Goal: Task Accomplishment & Management: Complete application form

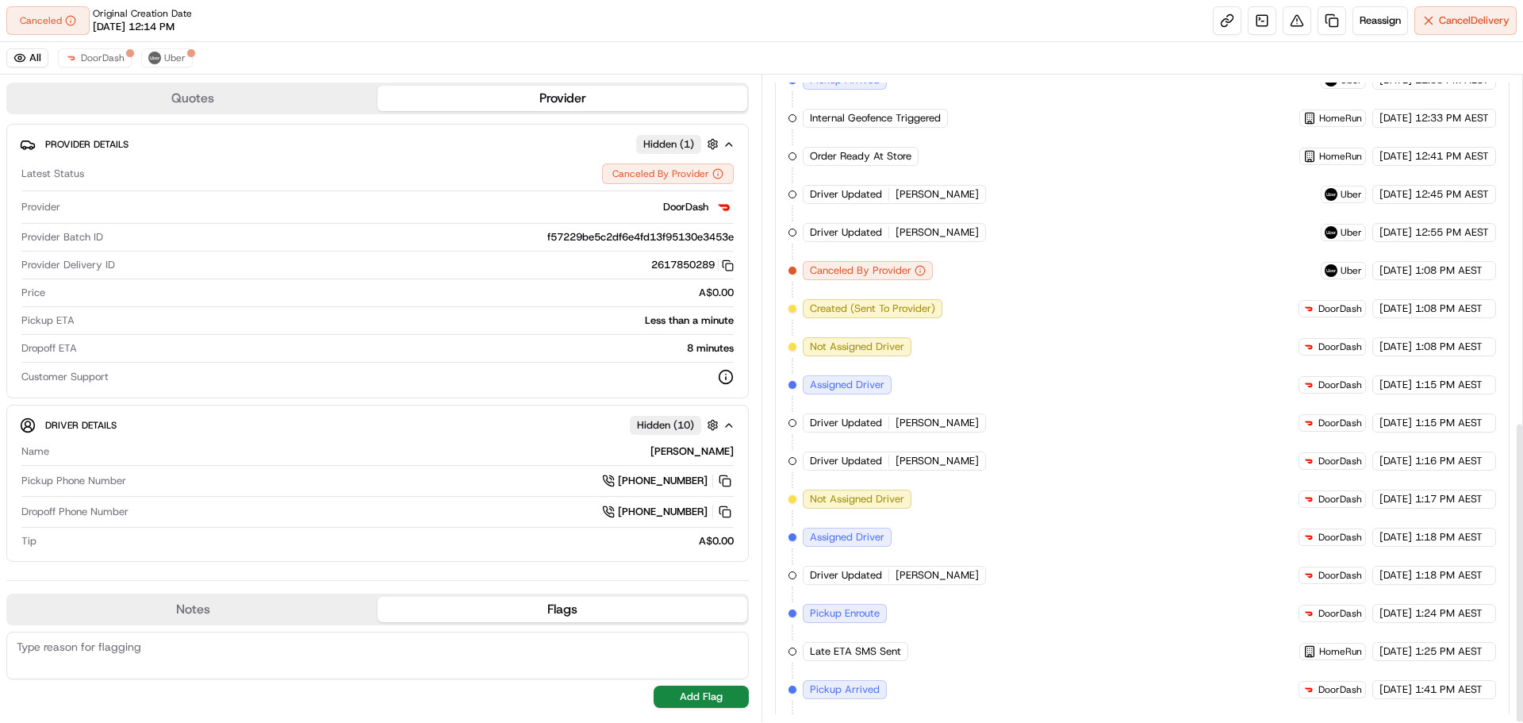
scroll to position [741, 0]
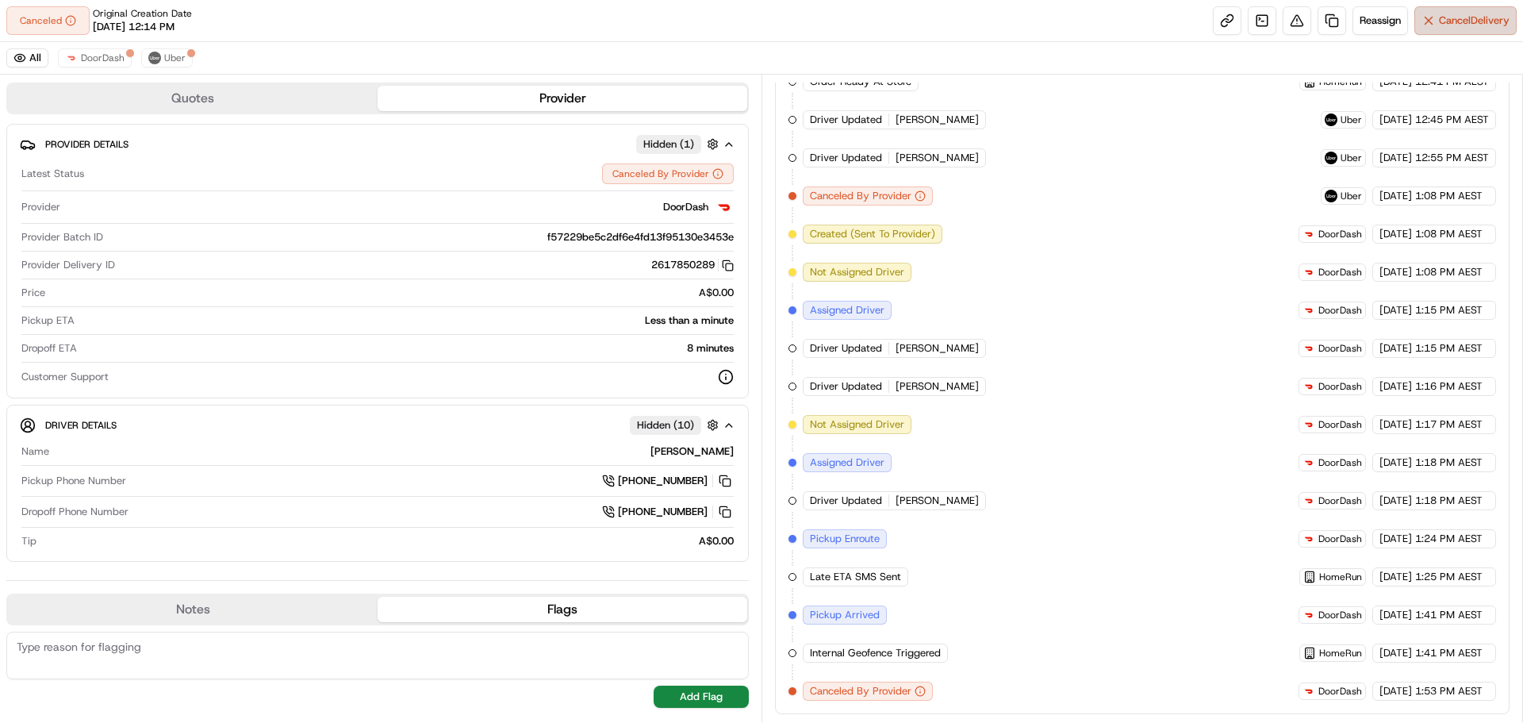
click at [1463, 17] on span "Cancel Delivery" at bounding box center [1474, 20] width 71 height 14
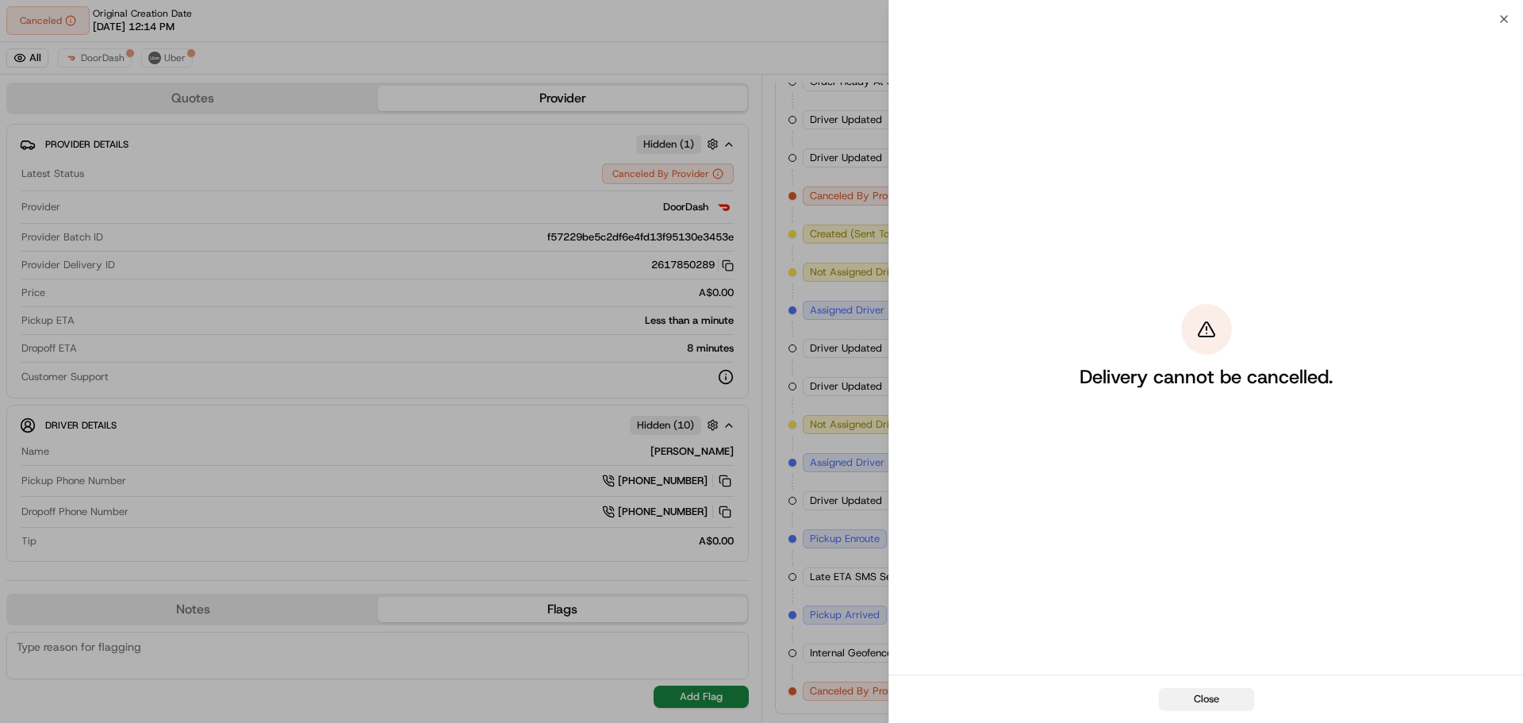
click at [1203, 699] on button "Close" at bounding box center [1206, 699] width 95 height 22
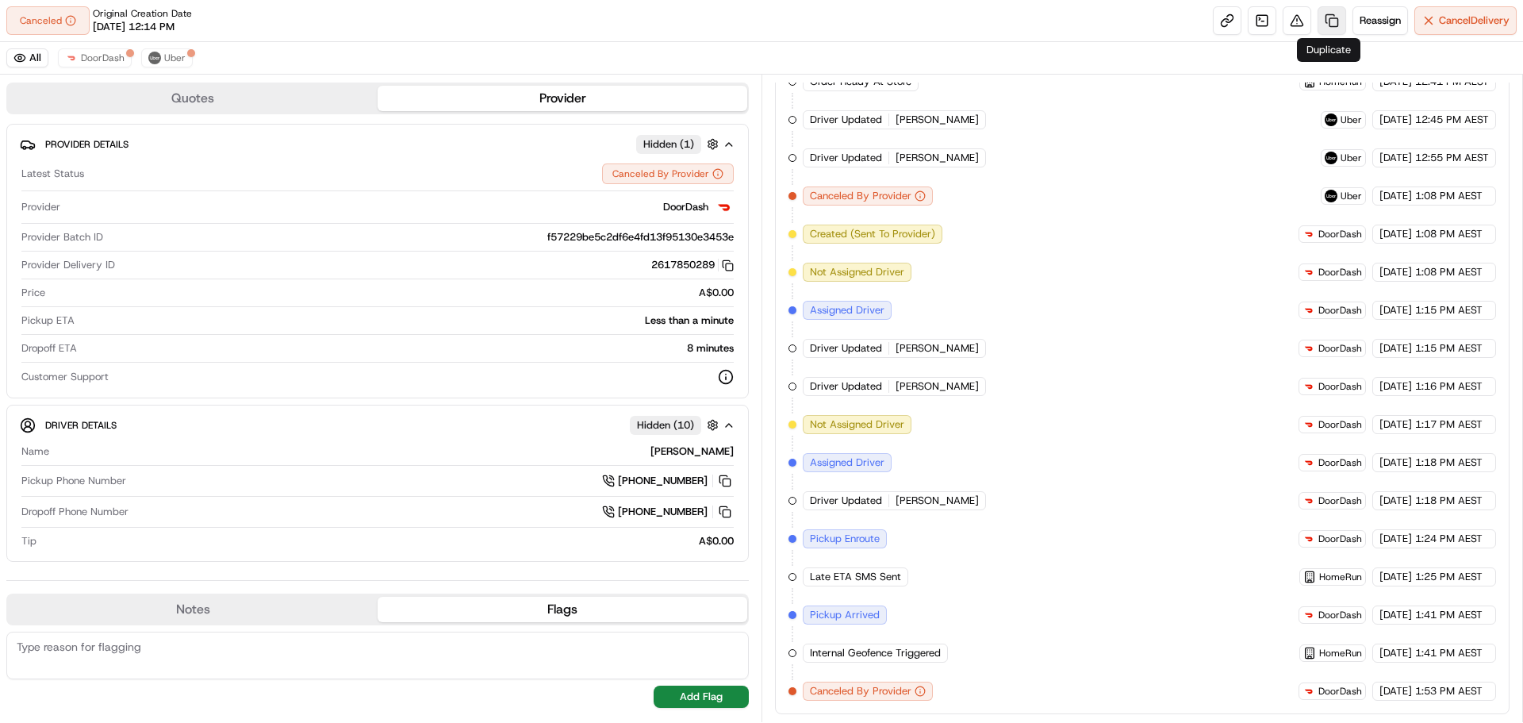
click at [1319, 14] on link at bounding box center [1332, 20] width 29 height 29
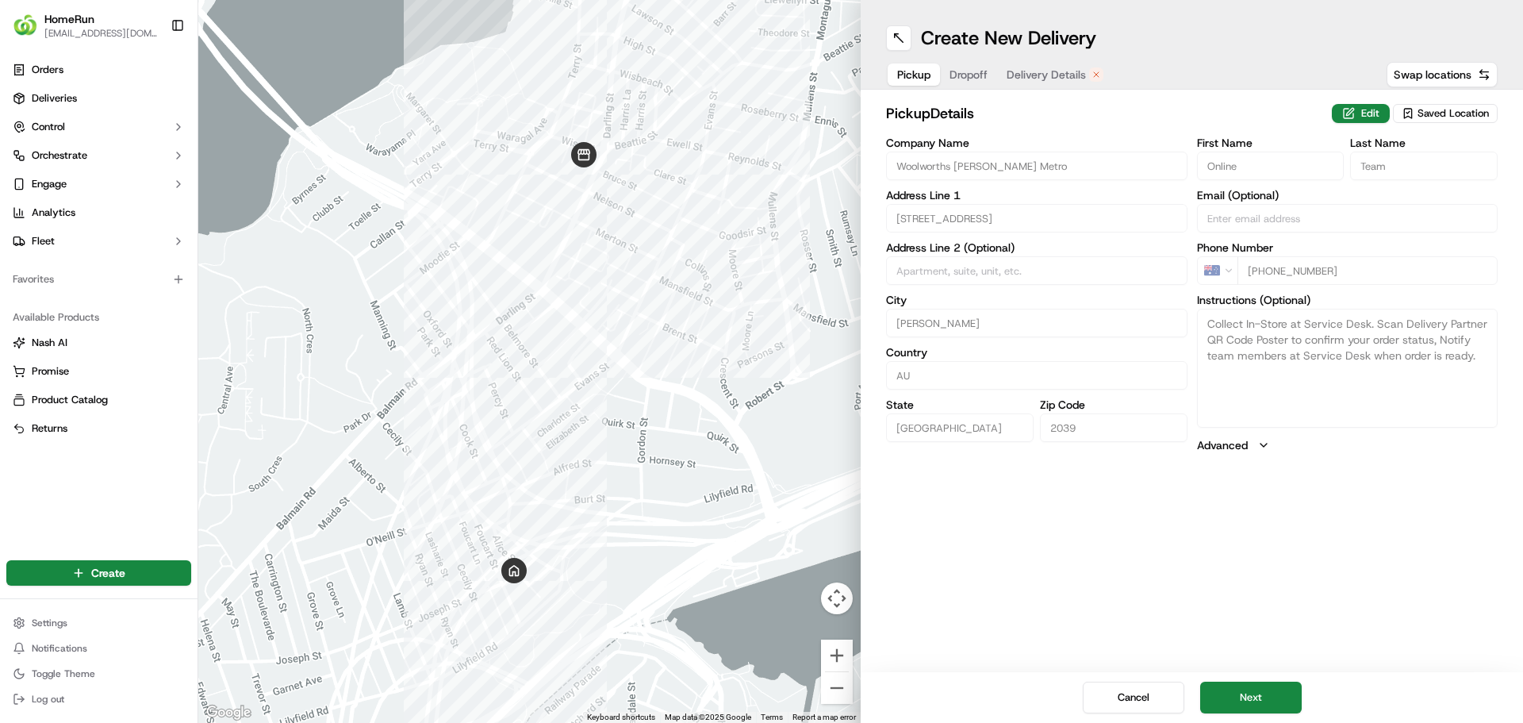
click at [1042, 72] on span "Delivery Details" at bounding box center [1046, 75] width 79 height 16
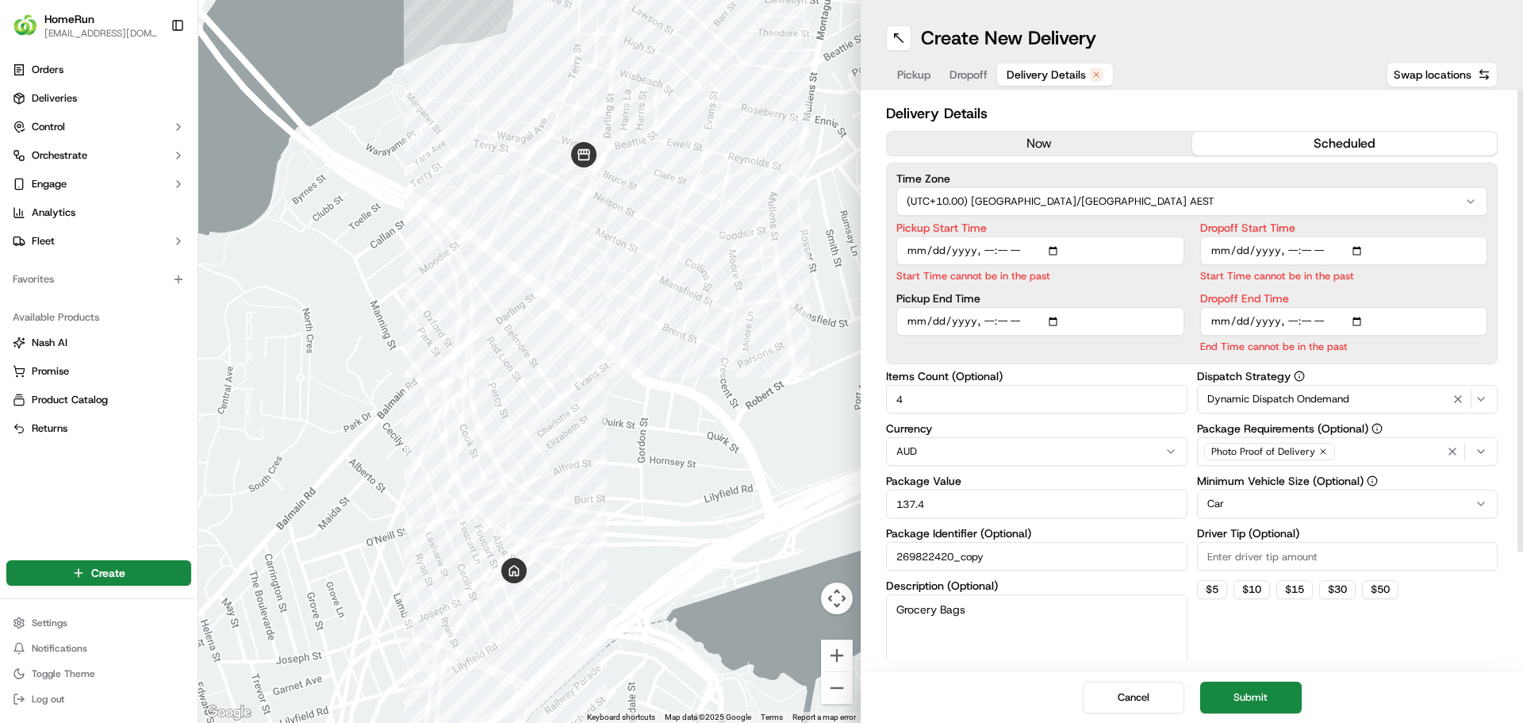
click at [1027, 135] on button "now" at bounding box center [1039, 144] width 305 height 24
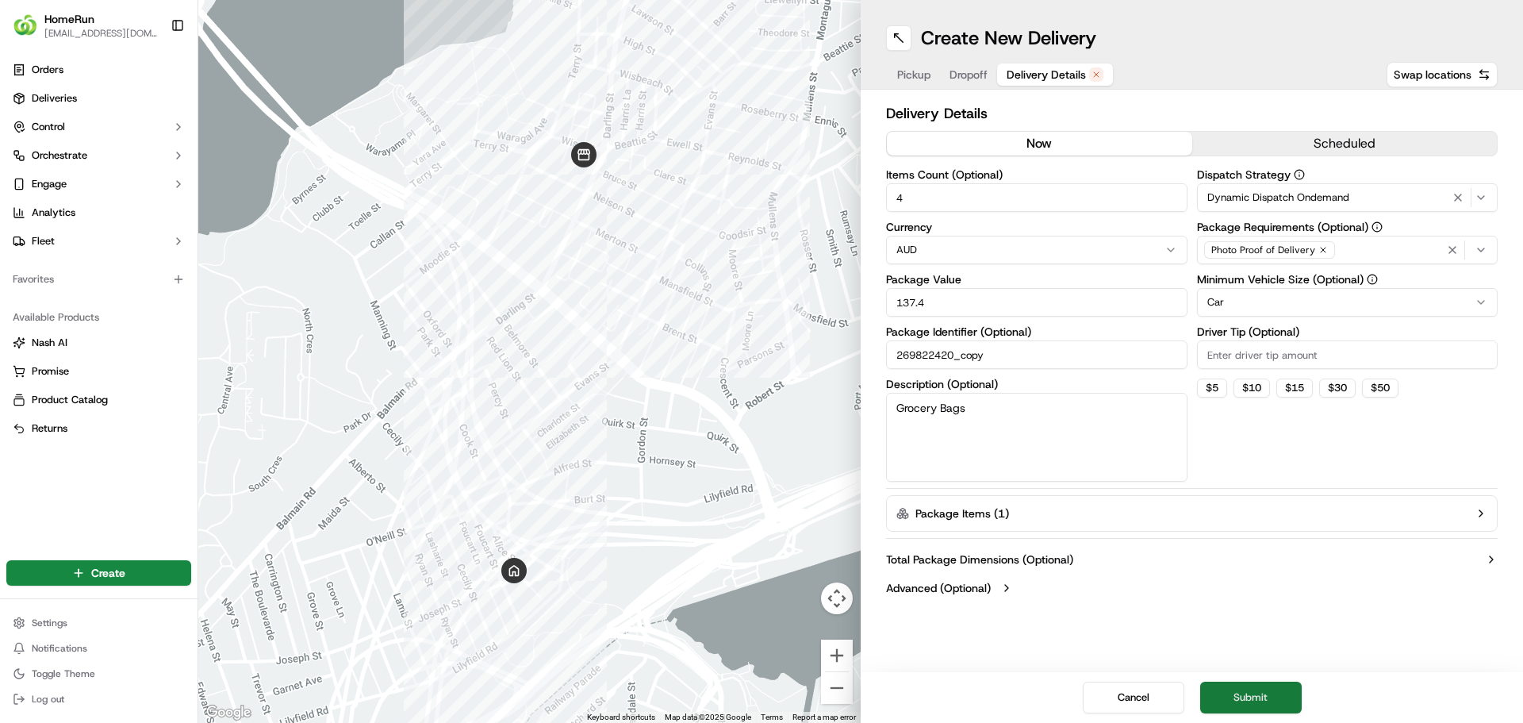
click at [1256, 700] on button "Submit" at bounding box center [1251, 697] width 102 height 32
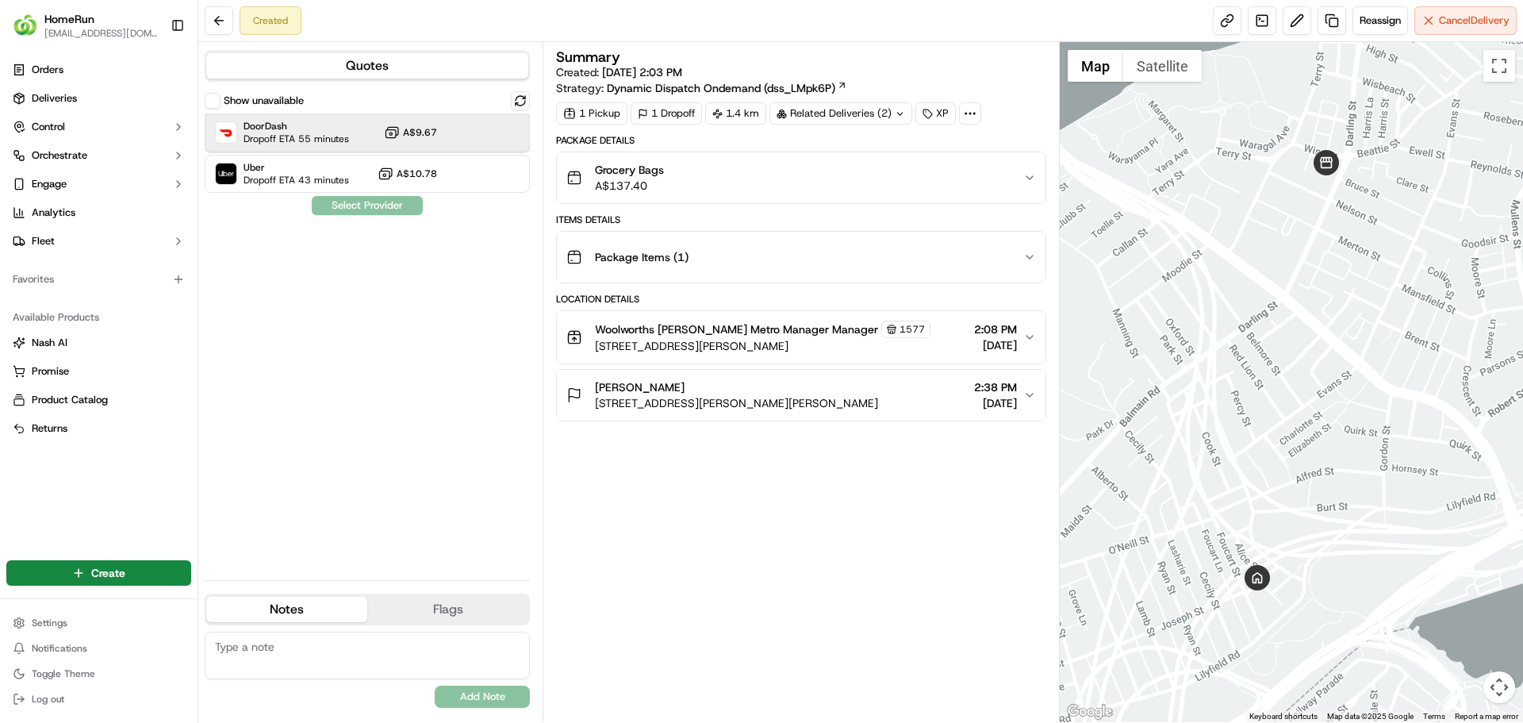
click at [292, 132] on span "Dropoff ETA 55 minutes" at bounding box center [297, 138] width 106 height 13
click at [223, 27] on button at bounding box center [219, 20] width 29 height 29
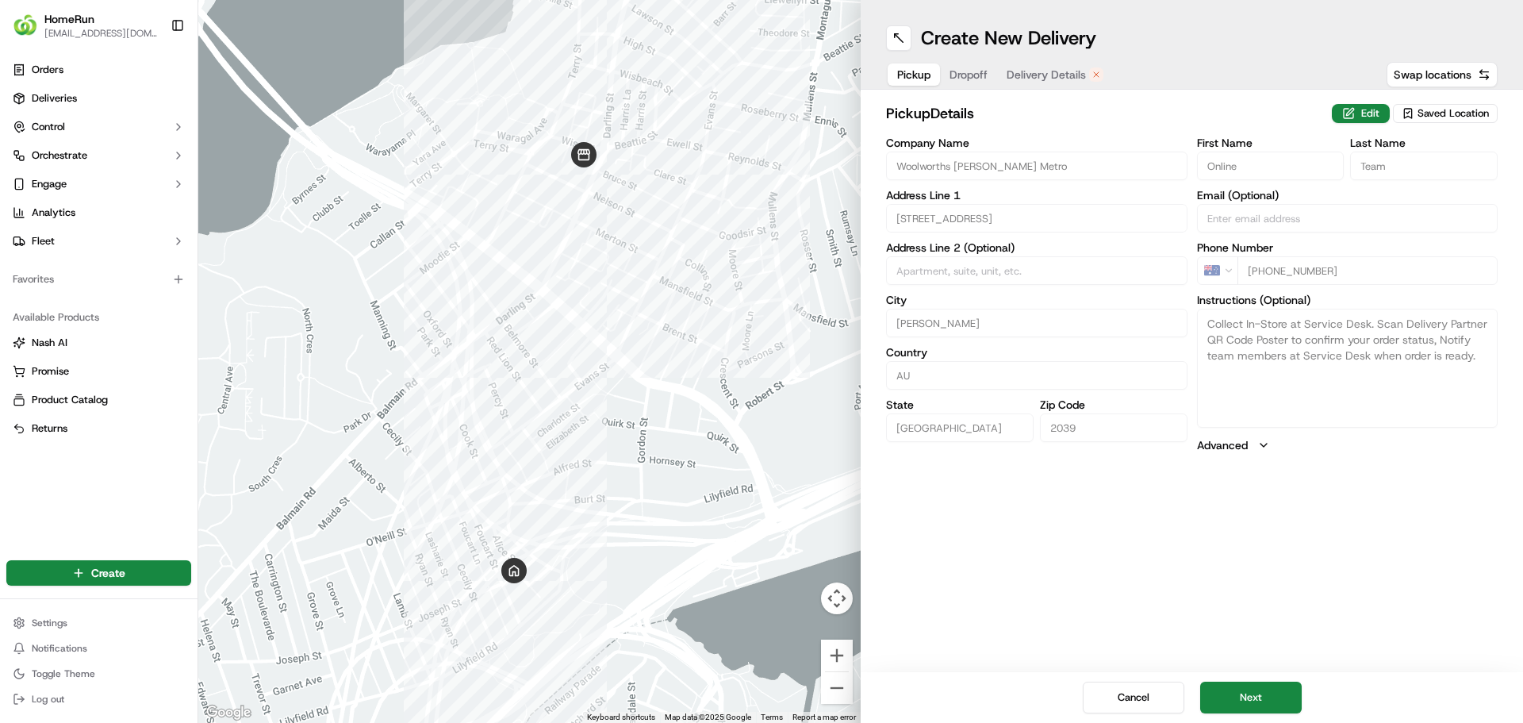
click at [1062, 67] on span "Delivery Details" at bounding box center [1046, 75] width 79 height 16
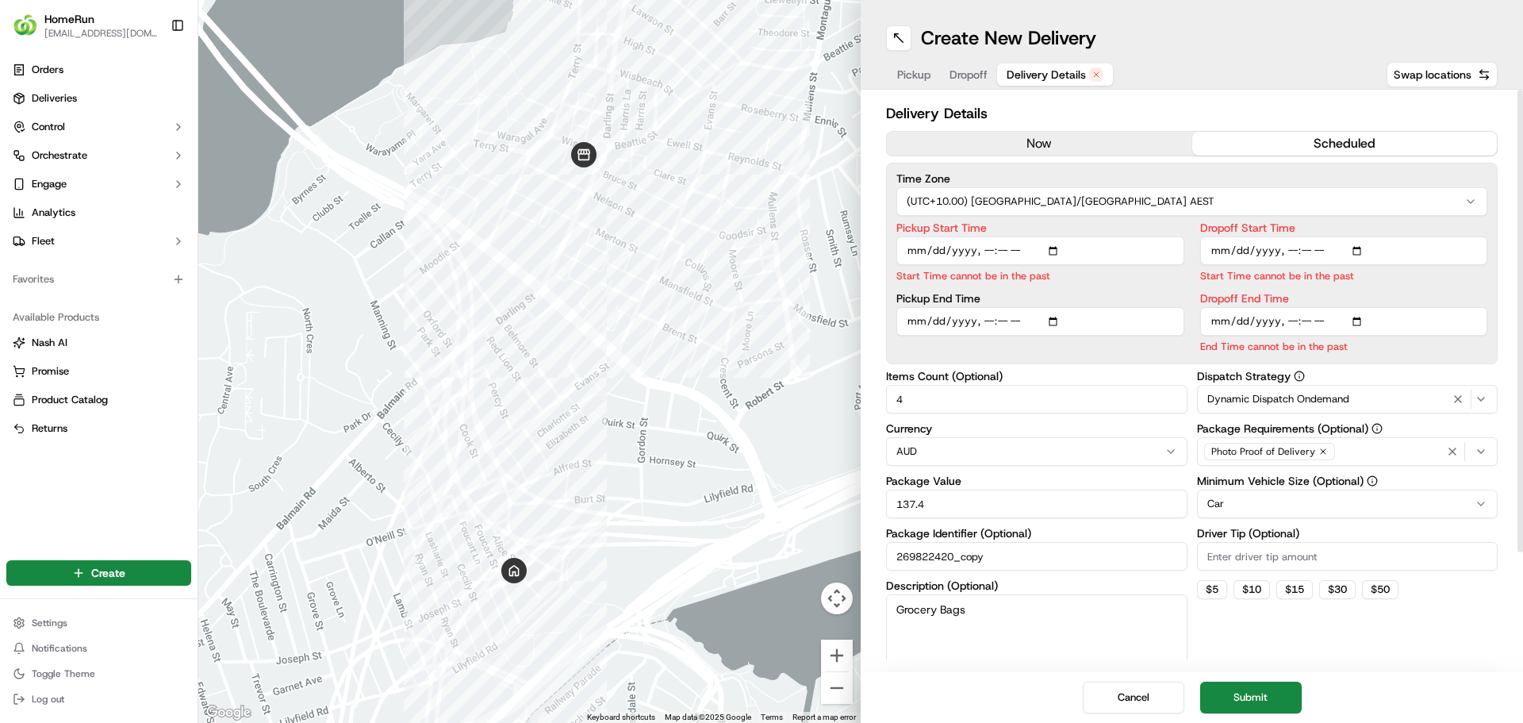
click at [1311, 144] on button "scheduled" at bounding box center [1344, 144] width 305 height 24
click at [1058, 250] on input "Pickup Start Time" at bounding box center [1040, 250] width 288 height 29
type input "2025-09-17T16:00"
click at [1162, 559] on input "269822420_copy" at bounding box center [1036, 556] width 301 height 29
click at [1357, 244] on input "Dropoff Start Time" at bounding box center [1344, 250] width 288 height 29
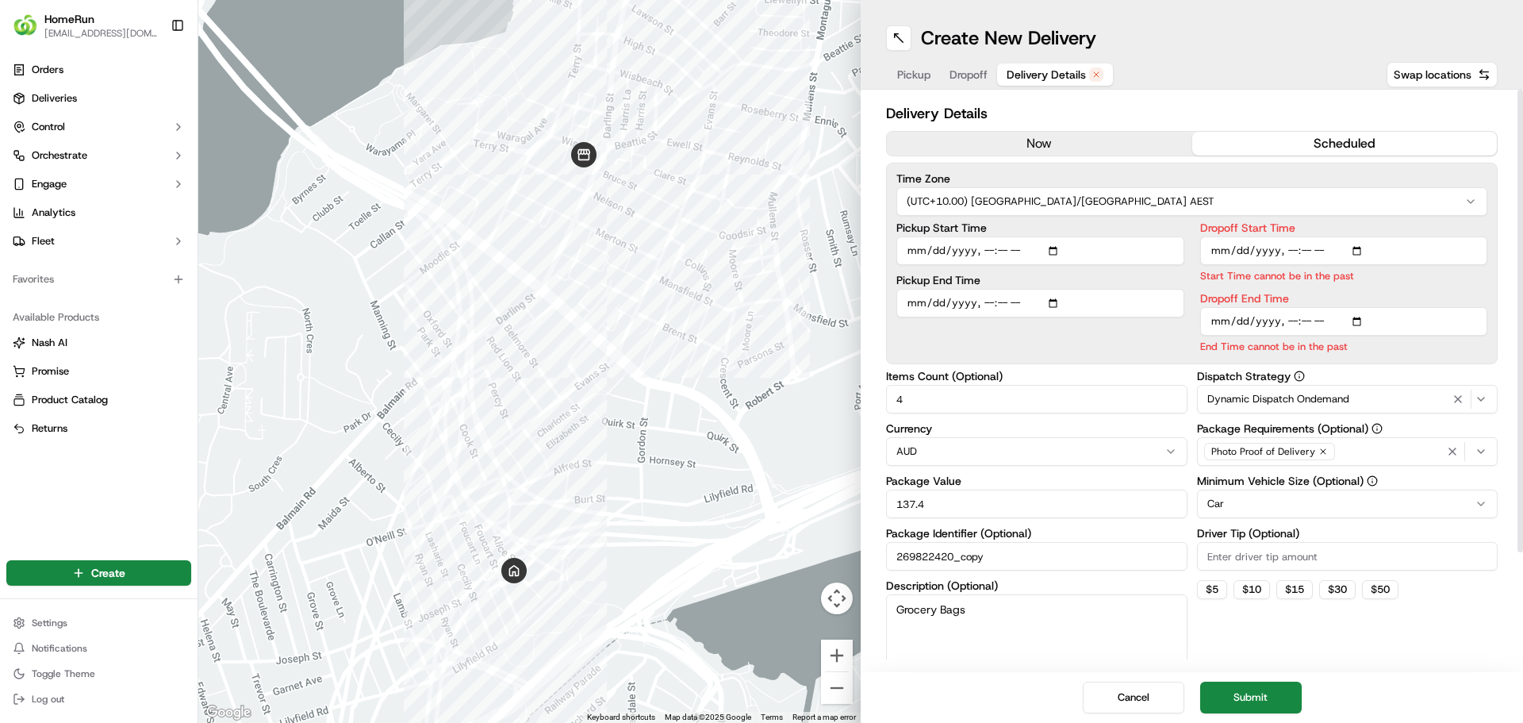
type input "2025-09-17T16:15"
click at [1445, 620] on div "Dispatch Strategy Dynamic Dispatch Ondemand Package Requirements (Optional) Pho…" at bounding box center [1347, 526] width 301 height 313
click at [1305, 319] on input "Dropoff End Time" at bounding box center [1344, 321] width 288 height 29
click at [1357, 319] on input "Dropoff End Time" at bounding box center [1344, 321] width 288 height 29
type input "2025-09-17T16:30"
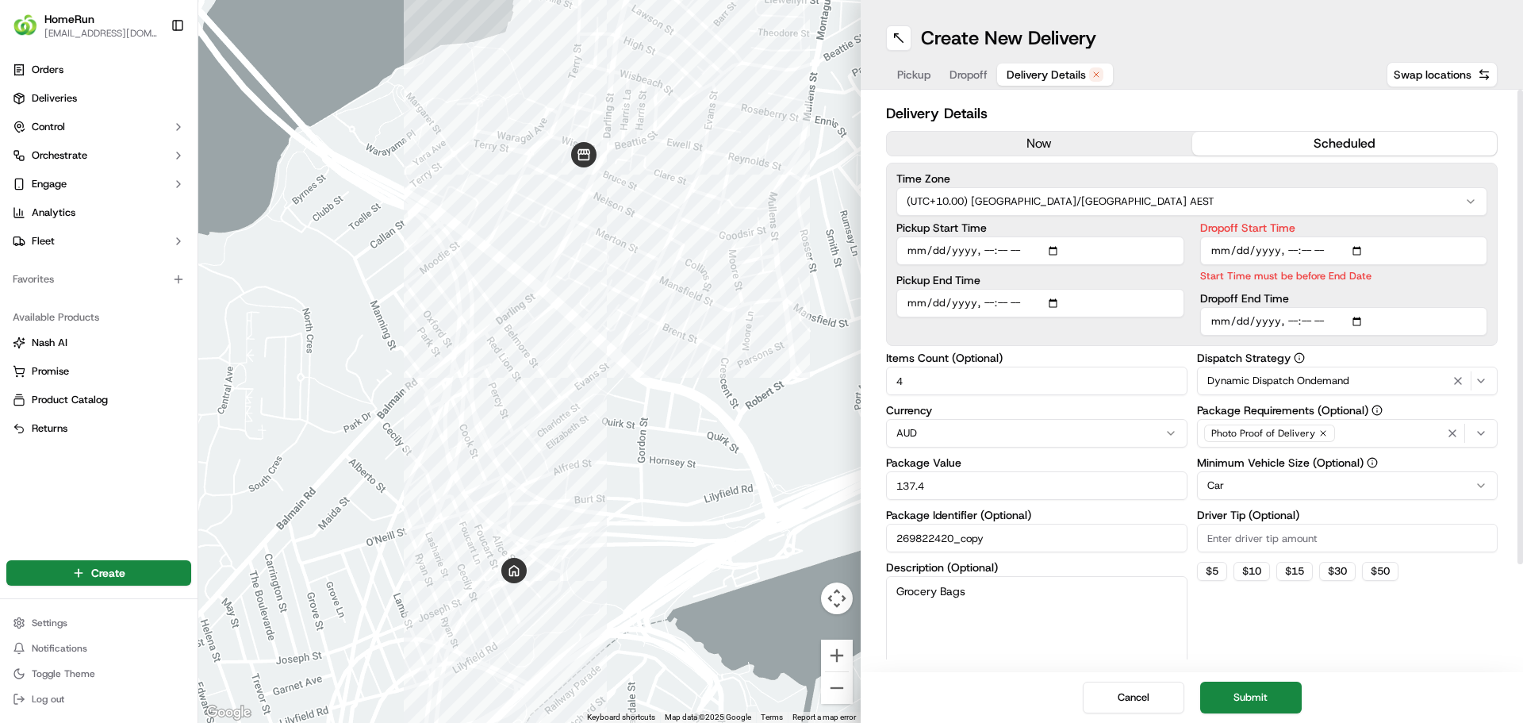
click at [1441, 654] on div "Dispatch Strategy Dynamic Dispatch Ondemand Package Requirements (Optional) Pho…" at bounding box center [1347, 508] width 301 height 313
click at [1270, 697] on button "Submit" at bounding box center [1251, 697] width 102 height 32
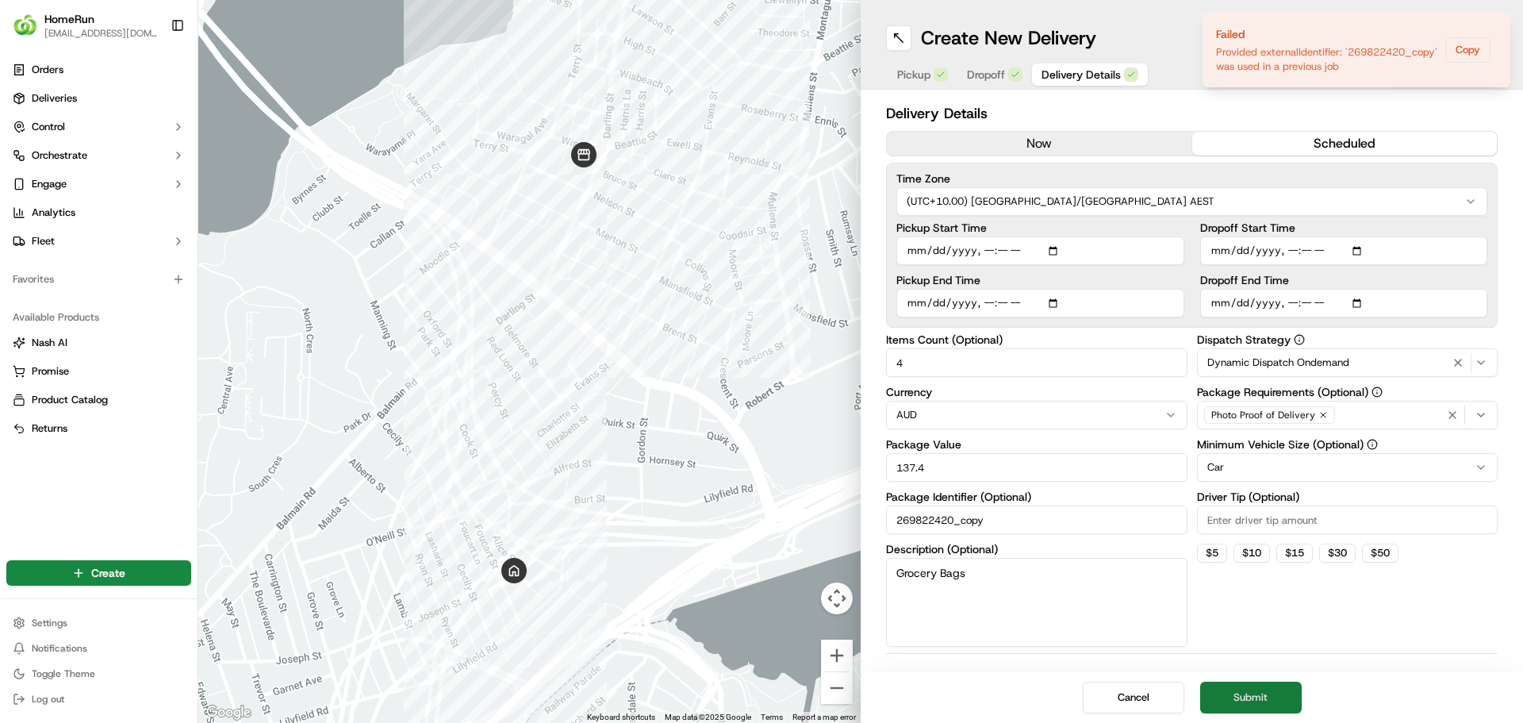
click at [1273, 700] on button "Submit" at bounding box center [1251, 697] width 102 height 32
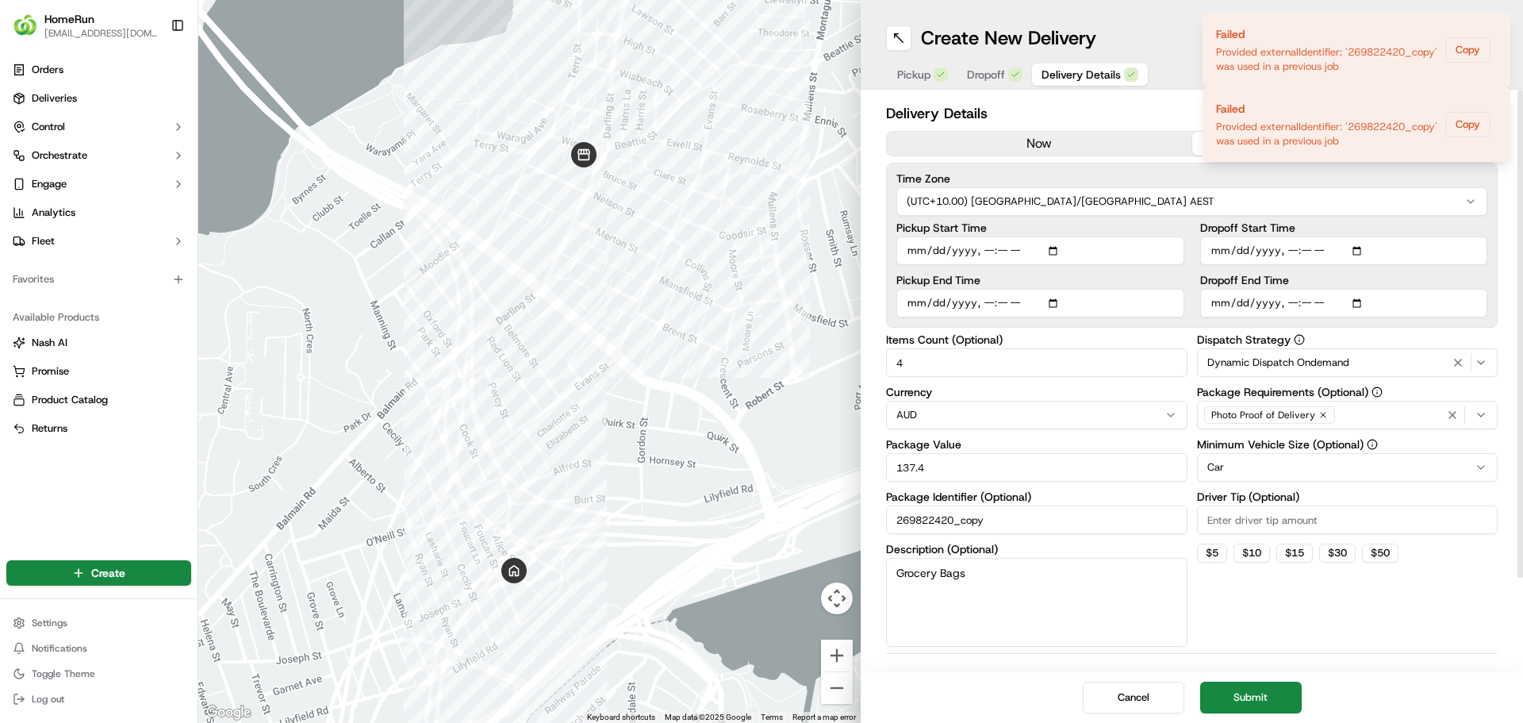
click at [1027, 518] on input "269822420_copy" at bounding box center [1036, 519] width 301 height 29
type input "269822420_copy copy"
click at [1250, 701] on button "Submit" at bounding box center [1251, 697] width 102 height 32
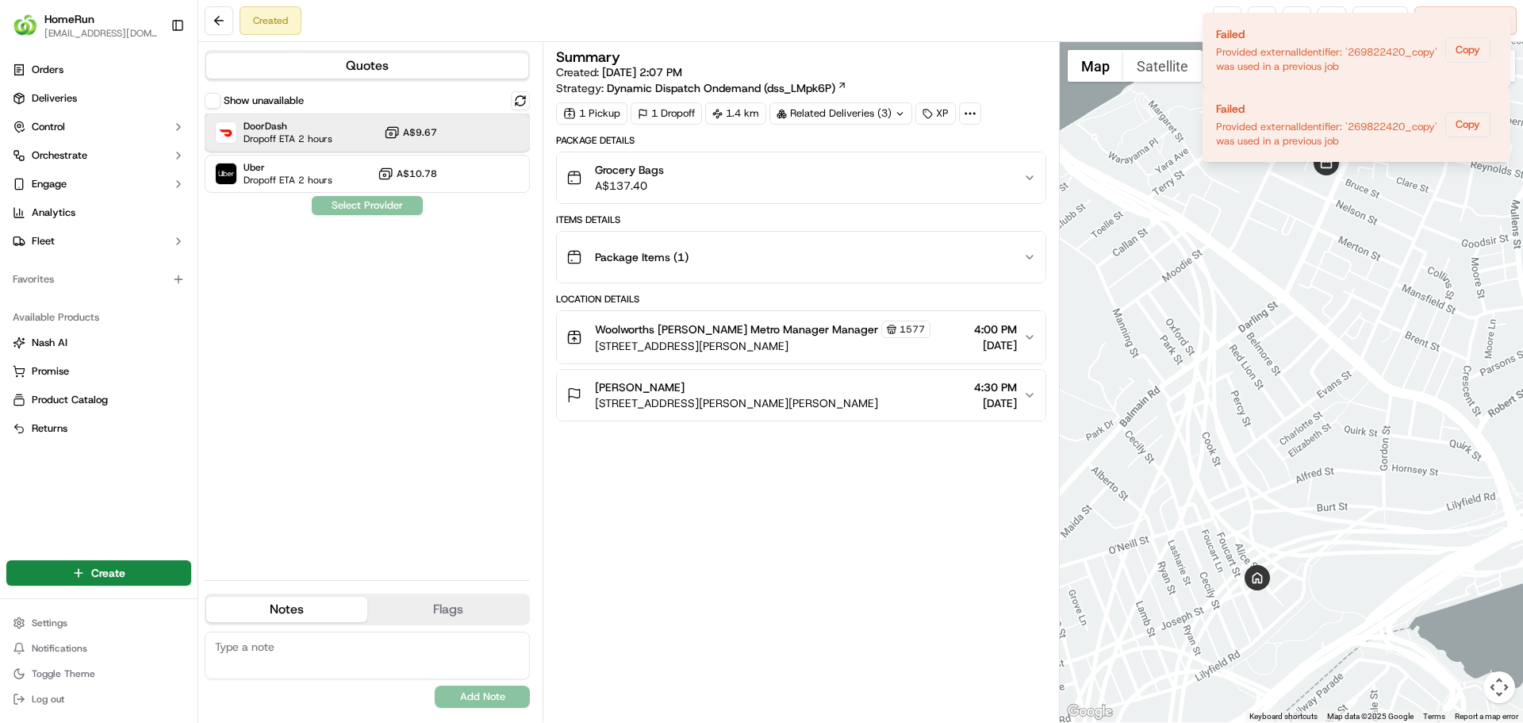
click at [355, 141] on div "DoorDash Dropoff ETA 2 hours A$9.67" at bounding box center [367, 132] width 325 height 38
click at [400, 206] on button "Assign Provider" at bounding box center [367, 205] width 113 height 19
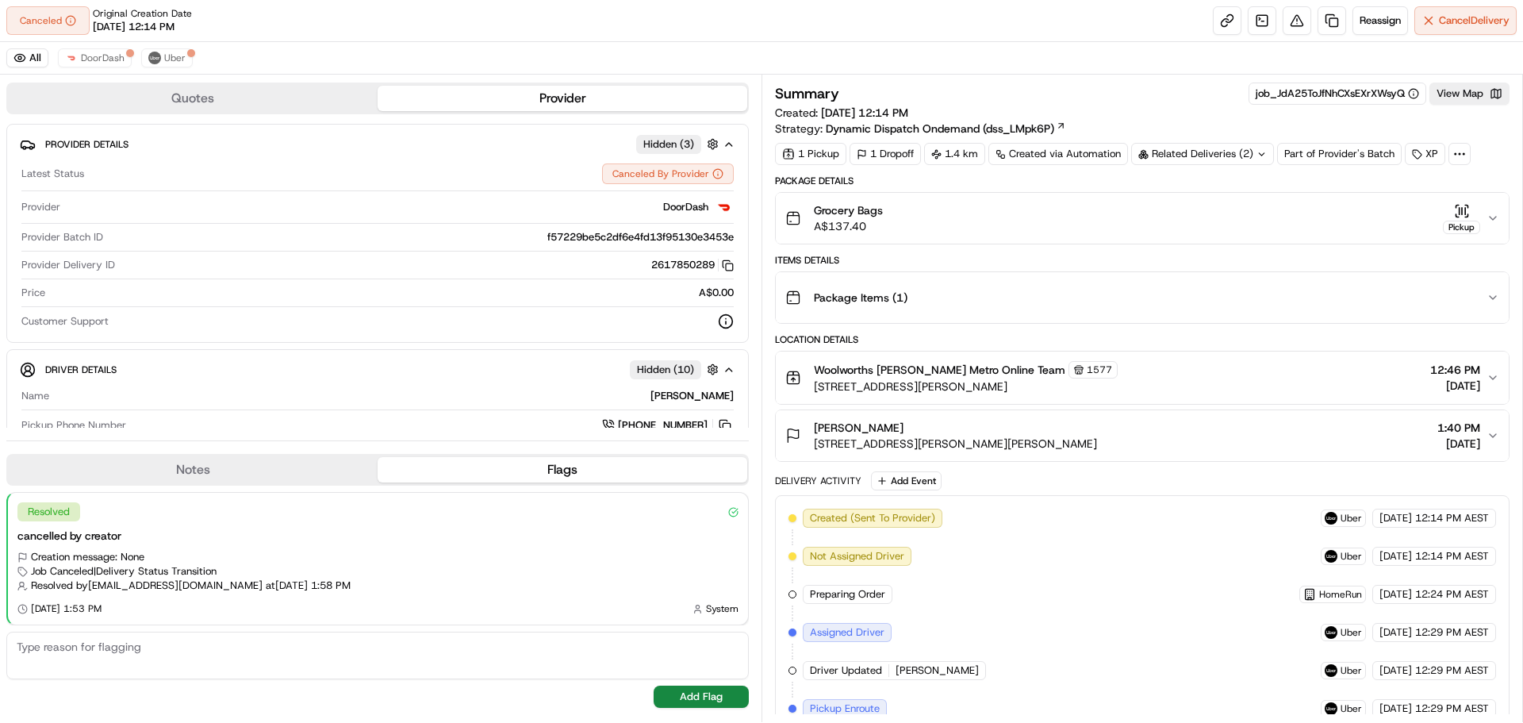
drag, startPoint x: 1210, startPoint y: 140, endPoint x: 1223, endPoint y: 154, distance: 19.1
click at [1212, 148] on div "Summary job_JdA25ToJfNhCXsEXrXWsyQ View Map Created: [DATE] 12:14 PM Strategy: …" at bounding box center [1142, 123] width 735 height 82
click at [1223, 154] on div "Related Deliveries (2)" at bounding box center [1202, 154] width 143 height 22
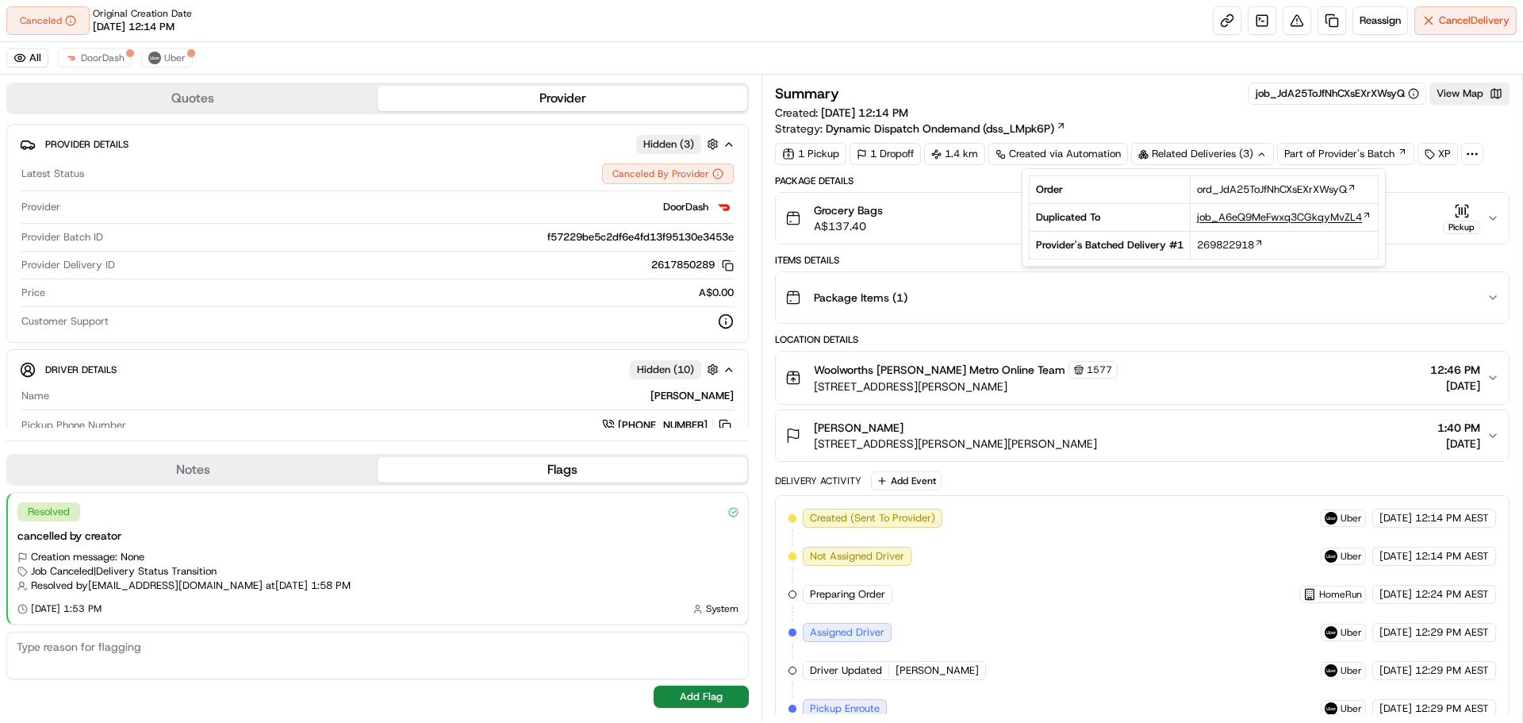
click at [1335, 219] on span "job_A6eQ9MeFwxq3CGkqyMvZL4" at bounding box center [1279, 217] width 165 height 14
click at [1335, 26] on link at bounding box center [1332, 20] width 29 height 29
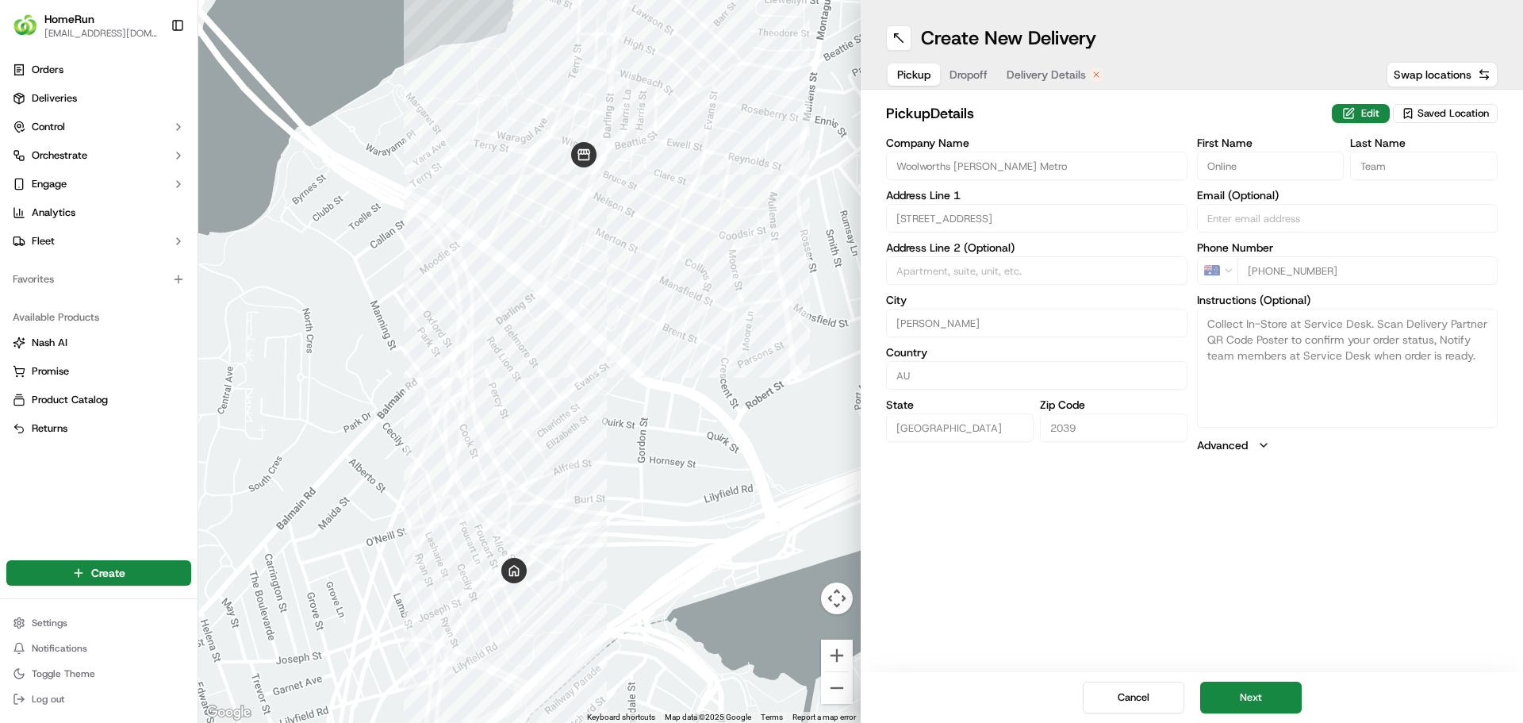
click at [1041, 71] on span "Delivery Details" at bounding box center [1046, 75] width 79 height 16
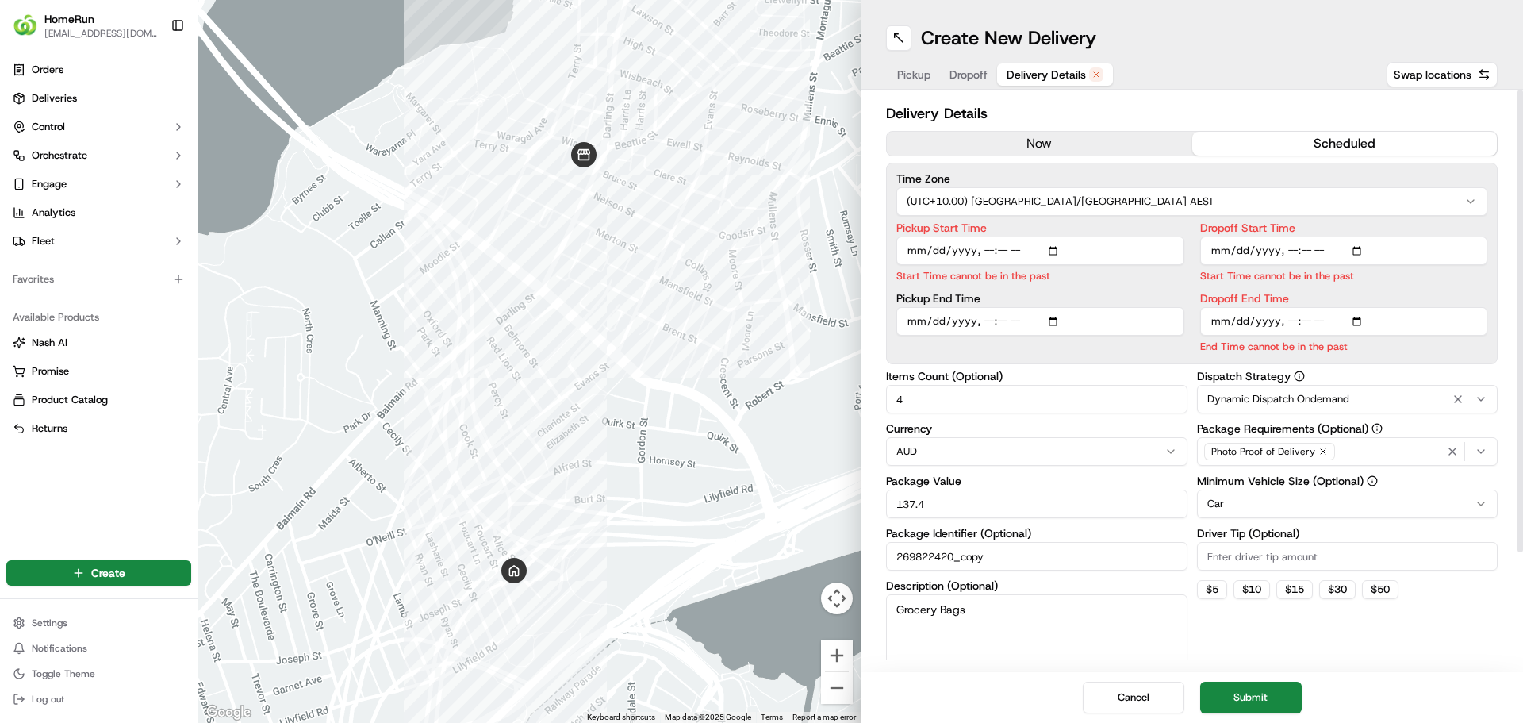
click at [1021, 248] on input "Pickup Start Time" at bounding box center [1040, 250] width 288 height 29
click at [980, 249] on input "Pickup Start Time" at bounding box center [1040, 250] width 288 height 29
click at [991, 252] on input "Pickup Start Time" at bounding box center [1040, 250] width 288 height 29
click at [1004, 249] on input "Pickup Start Time" at bounding box center [1040, 250] width 288 height 29
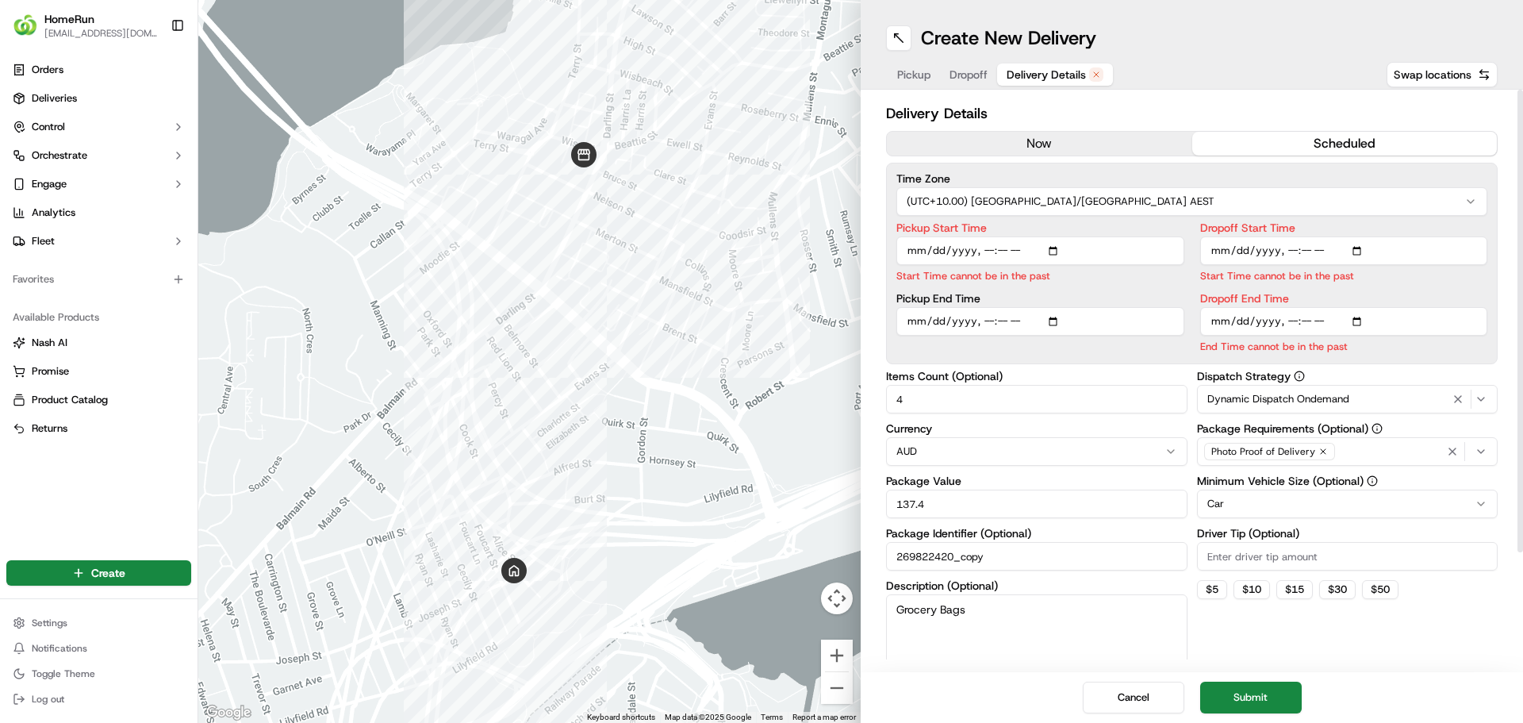
click at [1004, 249] on input "Pickup Start Time" at bounding box center [1040, 250] width 288 height 29
click at [978, 558] on input "269822420_copy" at bounding box center [1036, 556] width 301 height 29
click at [1019, 559] on input "269822420_copy" at bounding box center [1036, 556] width 301 height 29
type input "269822420_copy copy"
click at [1057, 246] on input "Pickup Start Time" at bounding box center [1040, 250] width 288 height 29
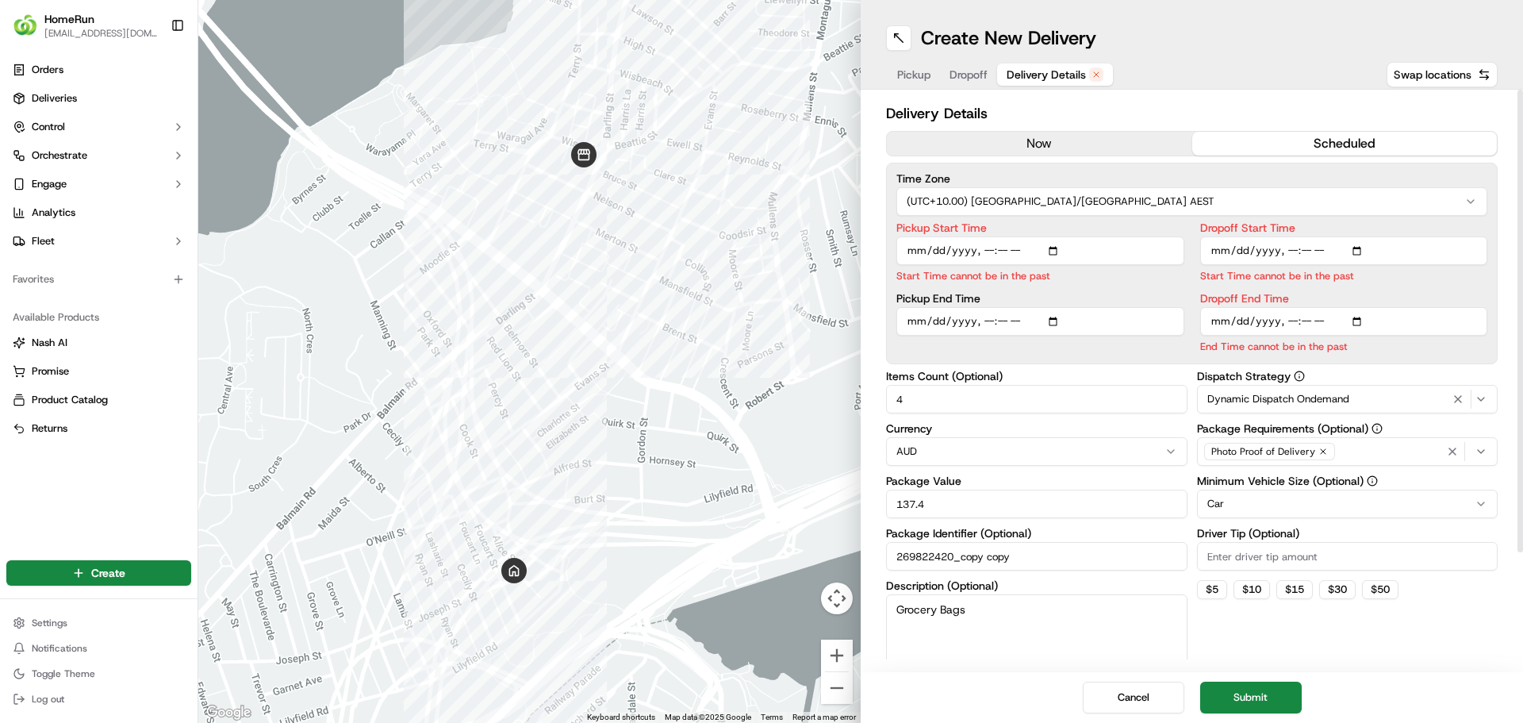
type input "2025-09-17T16:46"
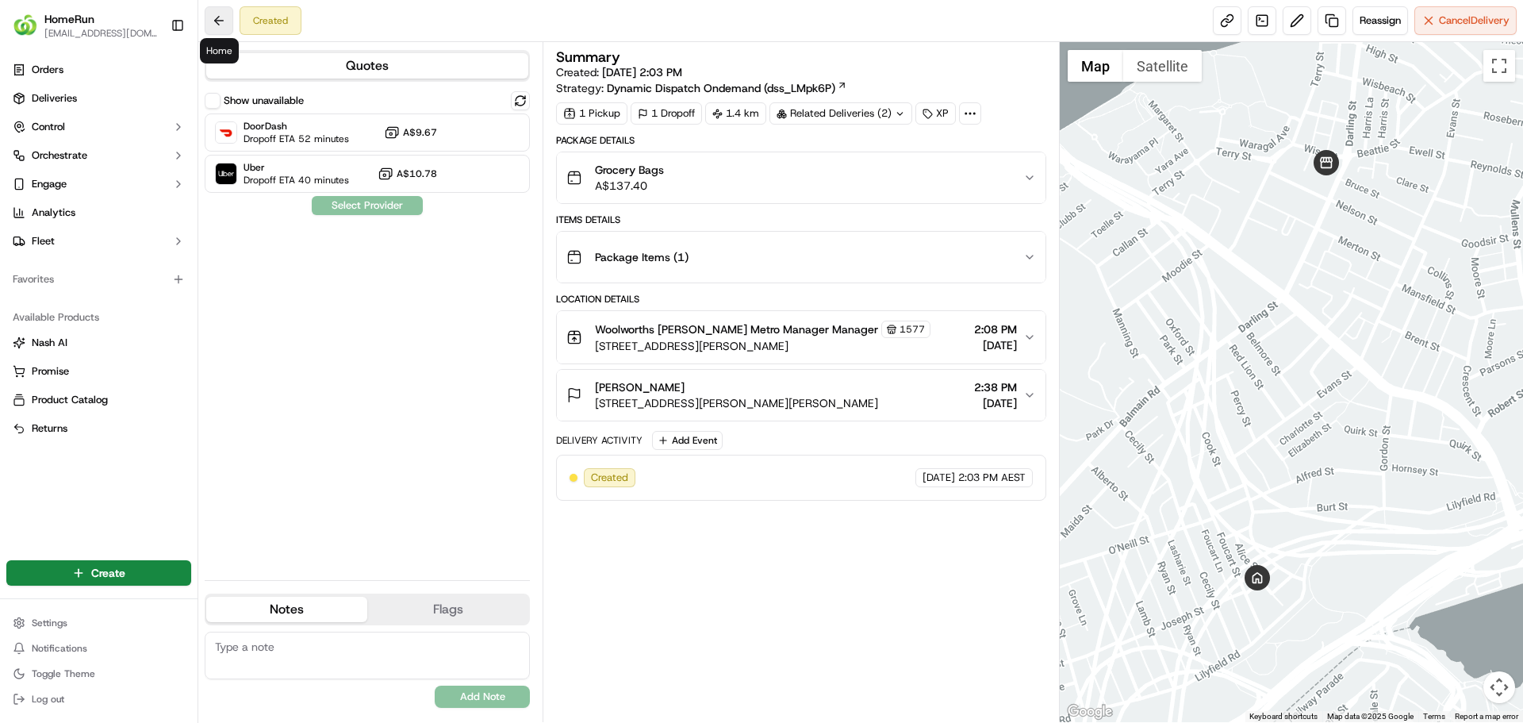
click at [221, 23] on button at bounding box center [219, 20] width 29 height 29
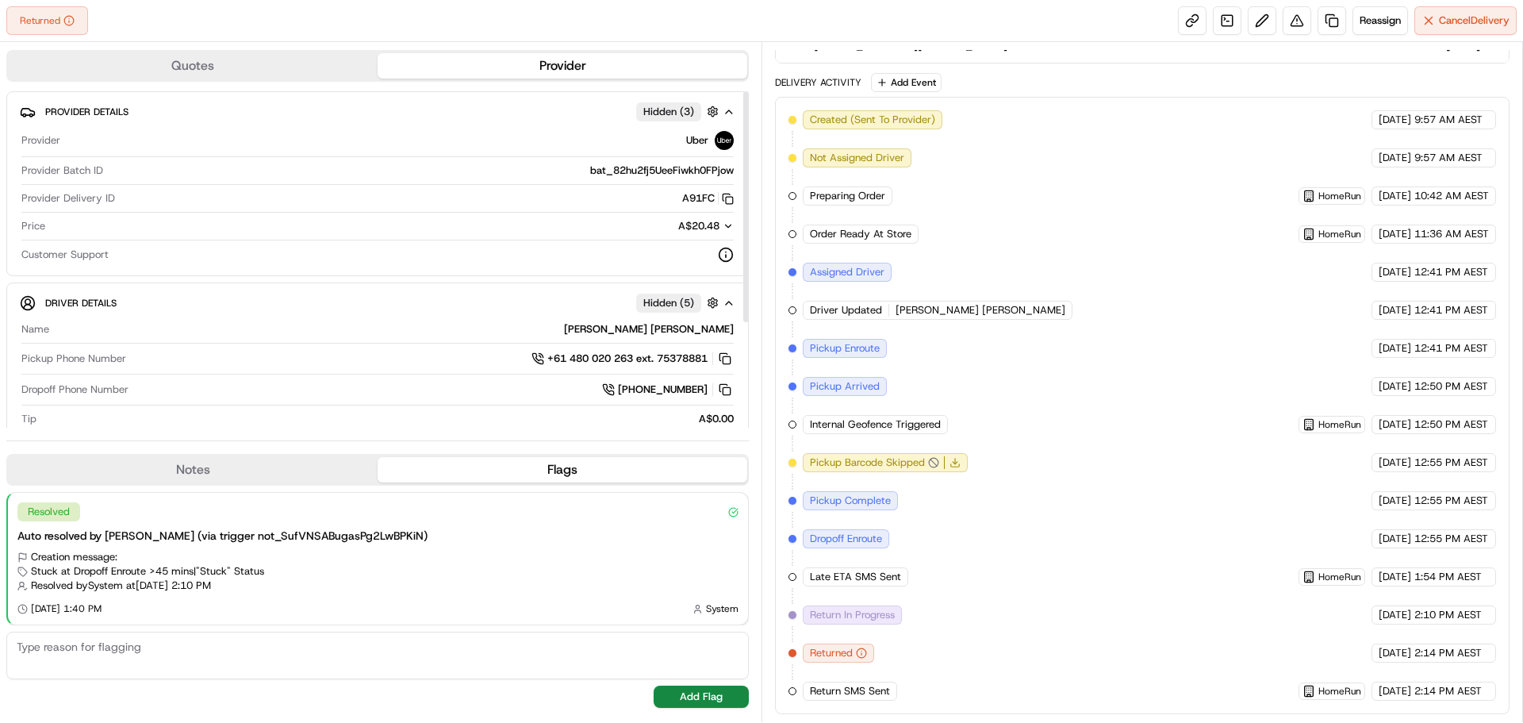
click at [194, 68] on button "Quotes" at bounding box center [193, 65] width 370 height 25
